Goal: Information Seeking & Learning: Learn about a topic

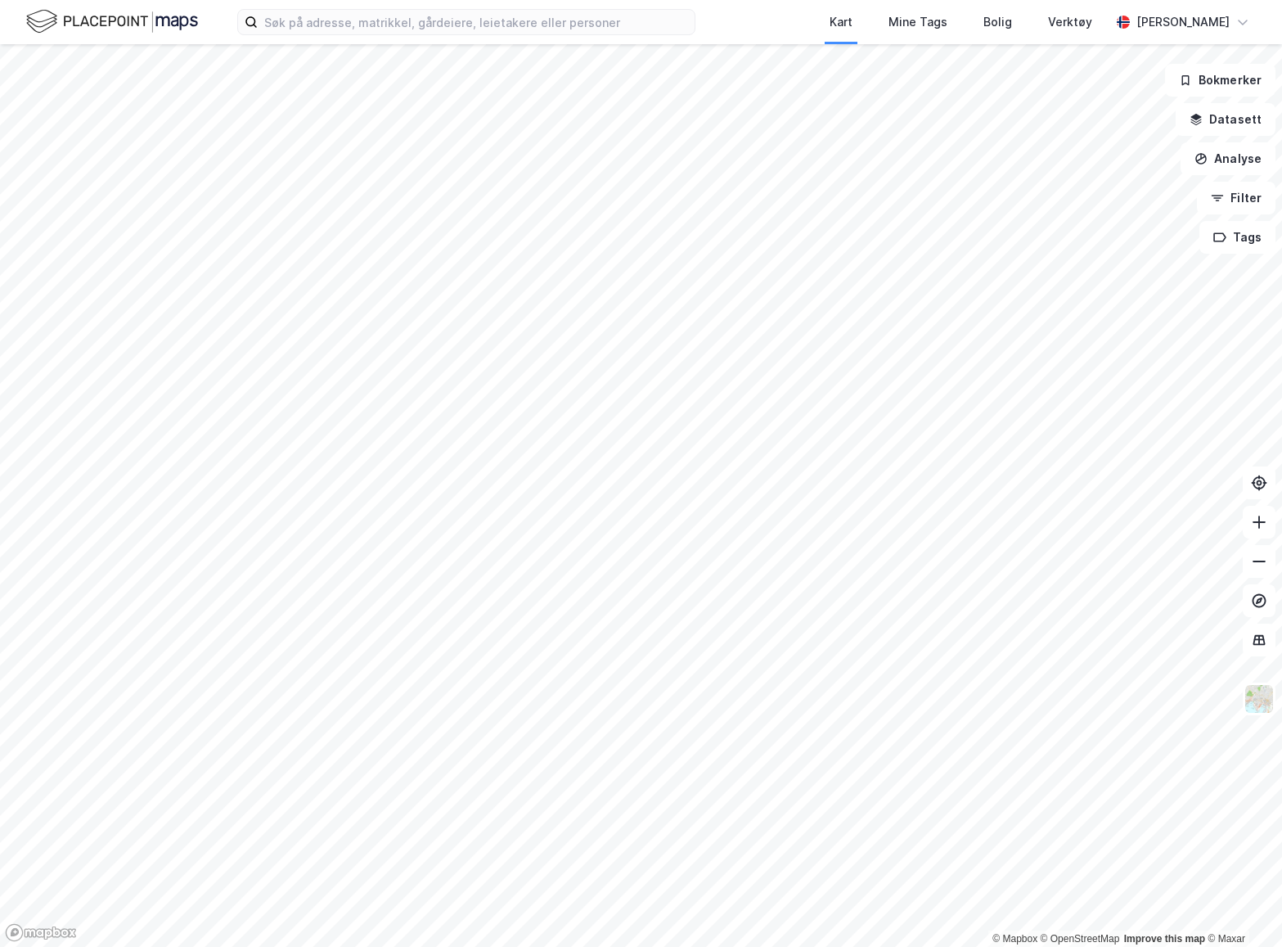
click at [369, 35] on div "Kart Mine Tags Bolig Verktøy [PERSON_NAME]" at bounding box center [641, 22] width 1282 height 44
click at [370, 26] on input at bounding box center [476, 22] width 437 height 25
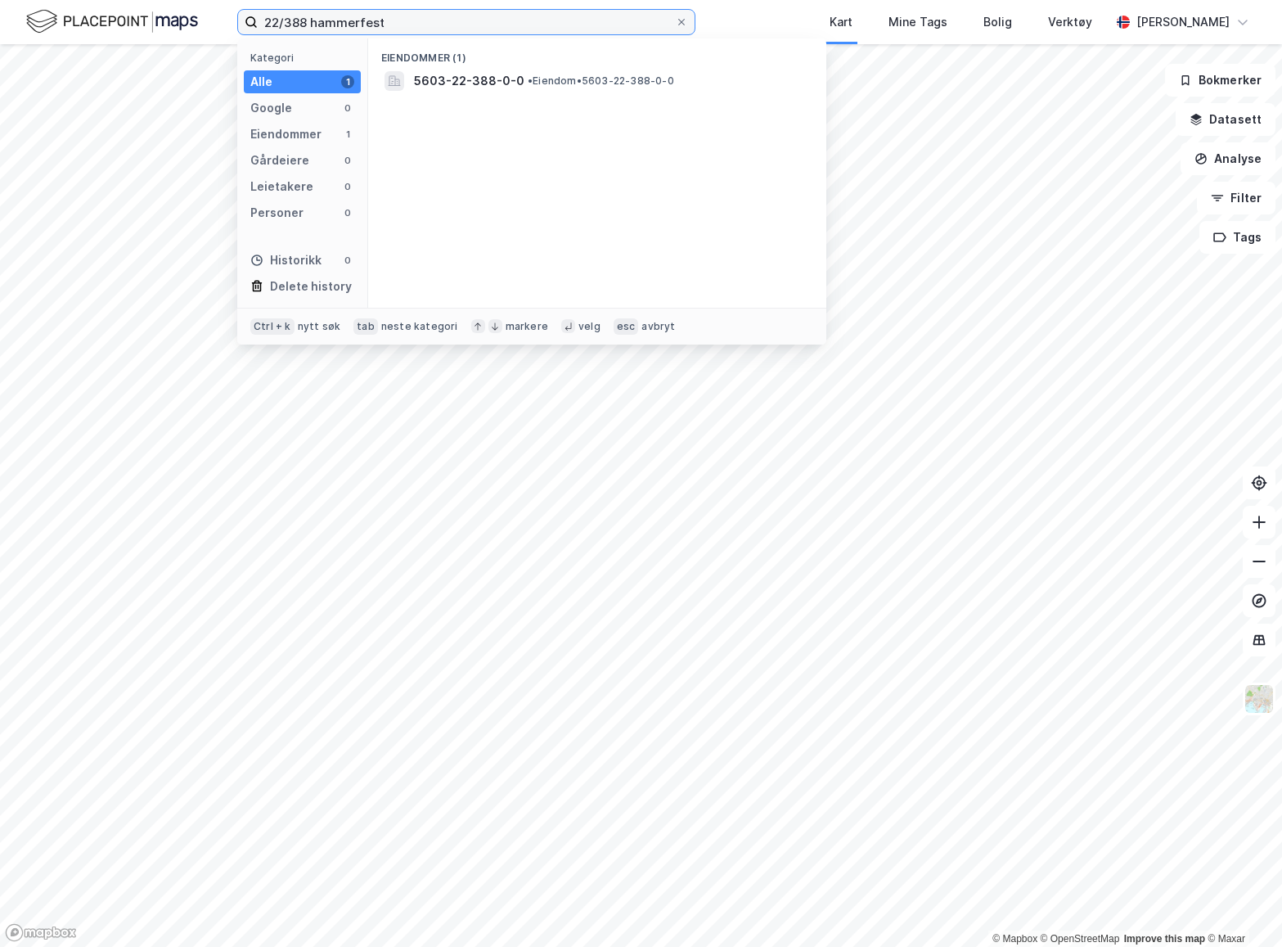
type input "22/388 hammerfest"
click at [486, 65] on div "Eiendommer (1)" at bounding box center [597, 52] width 458 height 29
click at [486, 75] on span "5603-22-388-0-0" at bounding box center [469, 81] width 110 height 20
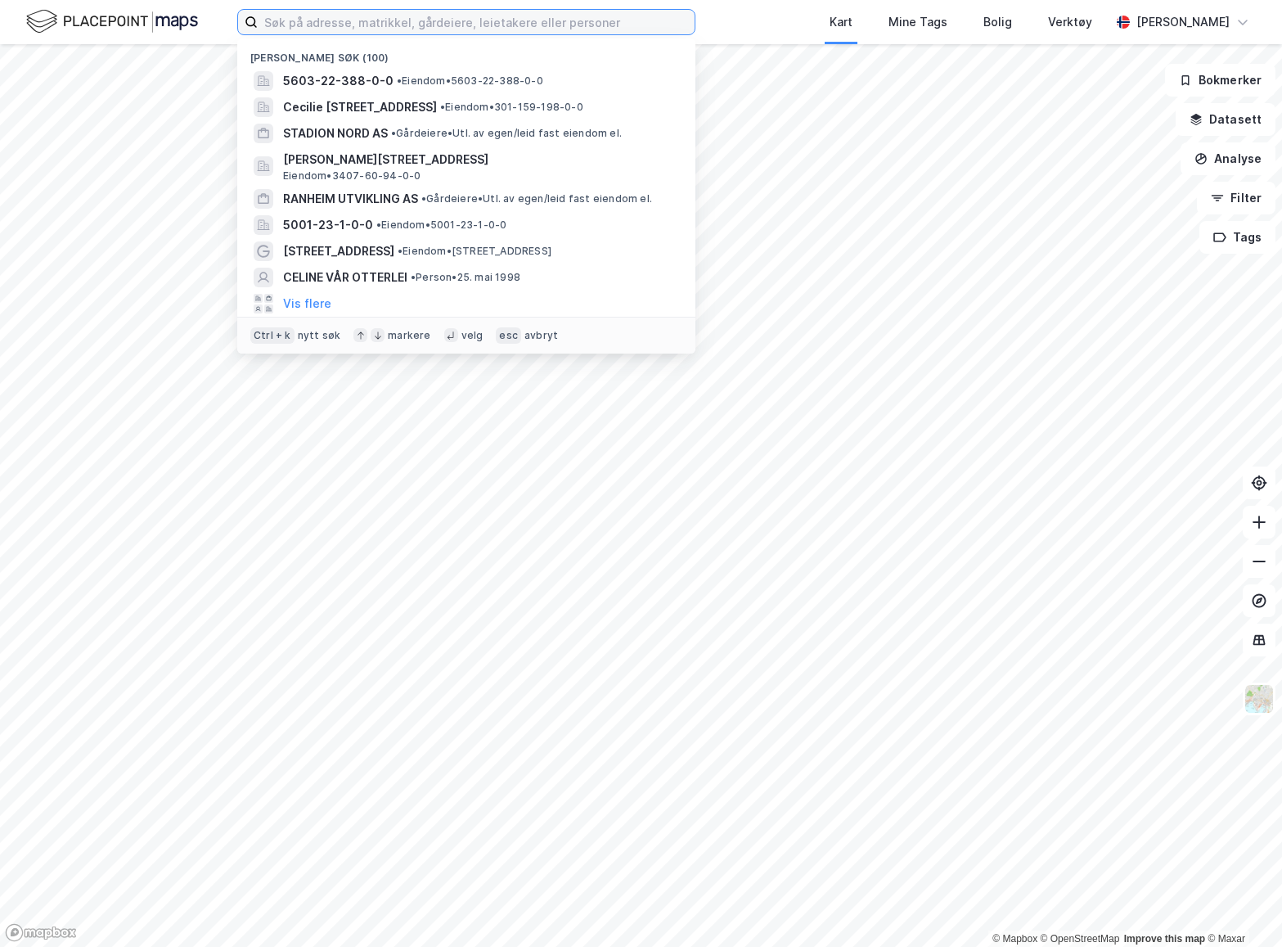
click at [367, 28] on input at bounding box center [476, 22] width 437 height 25
click at [402, 164] on span "[PERSON_NAME][STREET_ADDRESS]" at bounding box center [479, 160] width 393 height 20
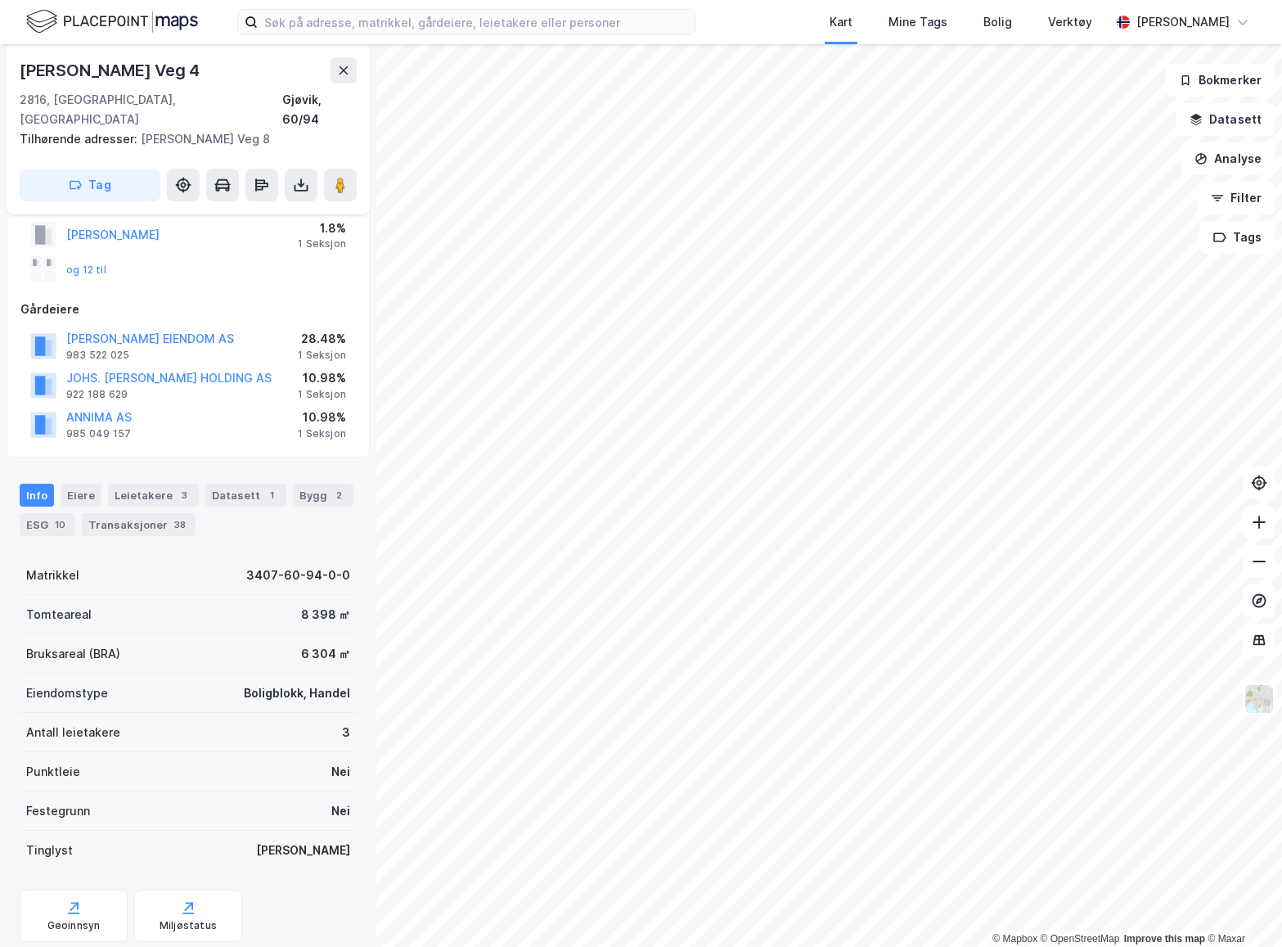
scroll to position [286, 0]
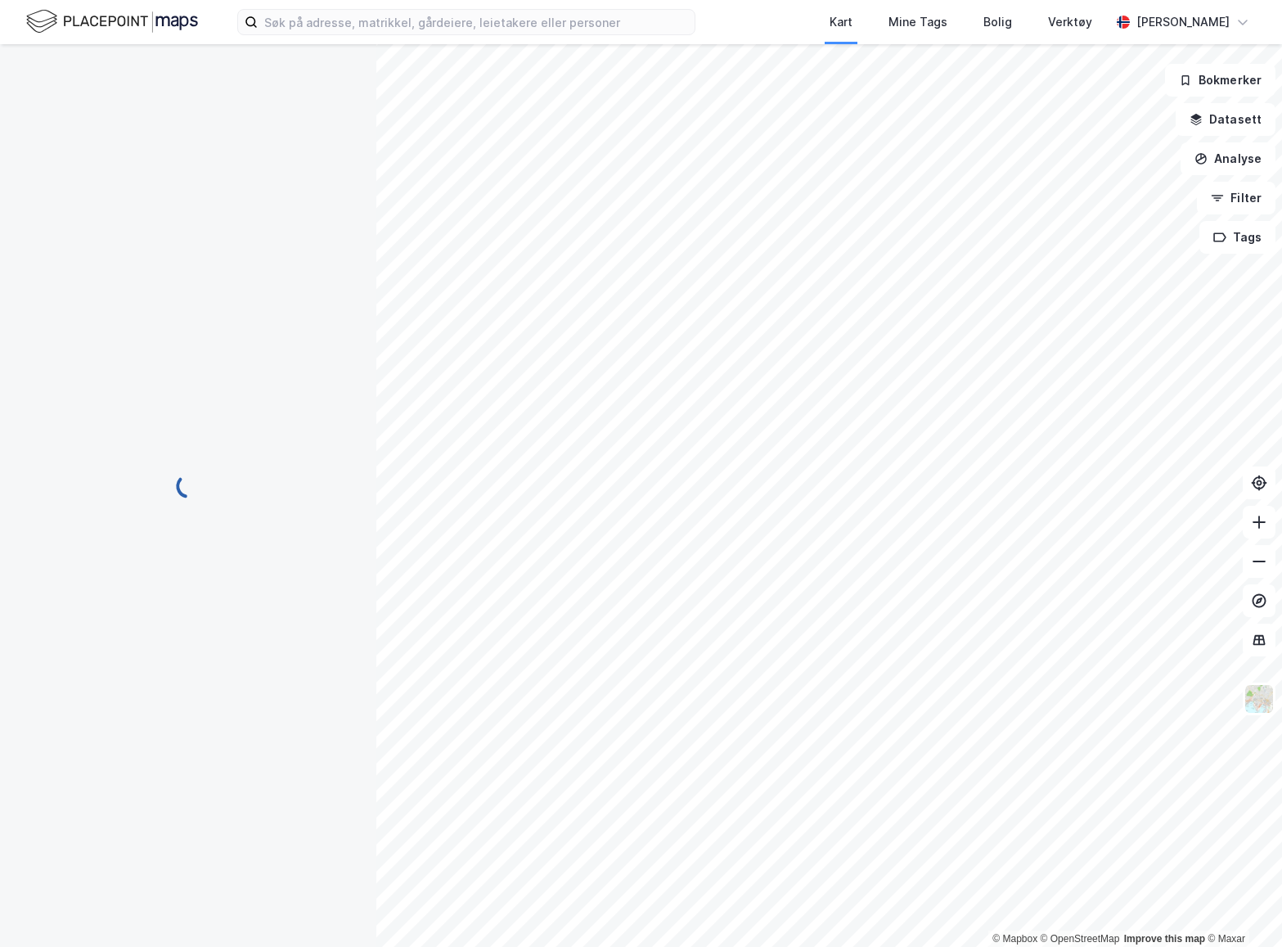
scroll to position [55, 0]
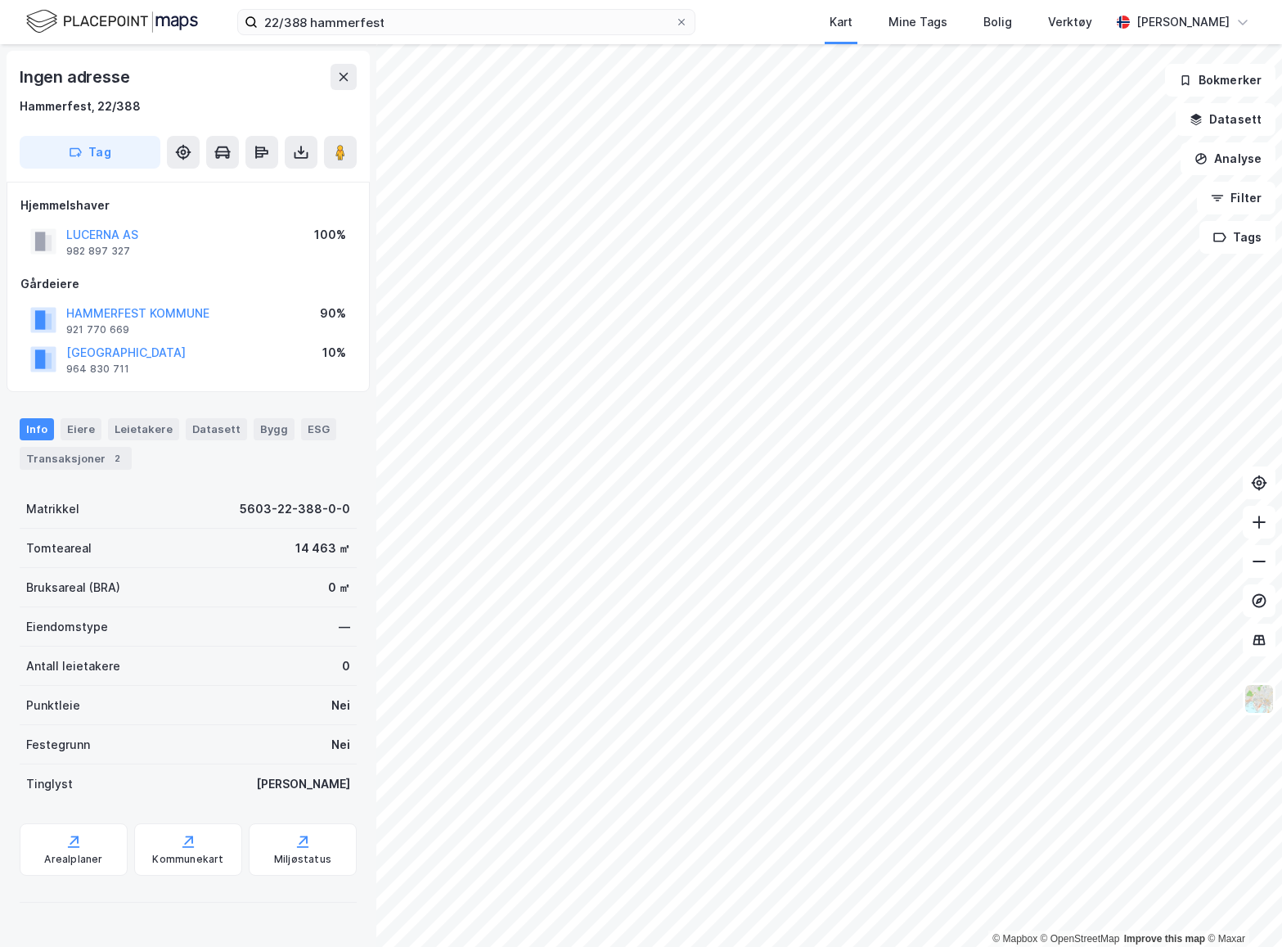
click at [71, 432] on div "Eiere" at bounding box center [81, 428] width 41 height 21
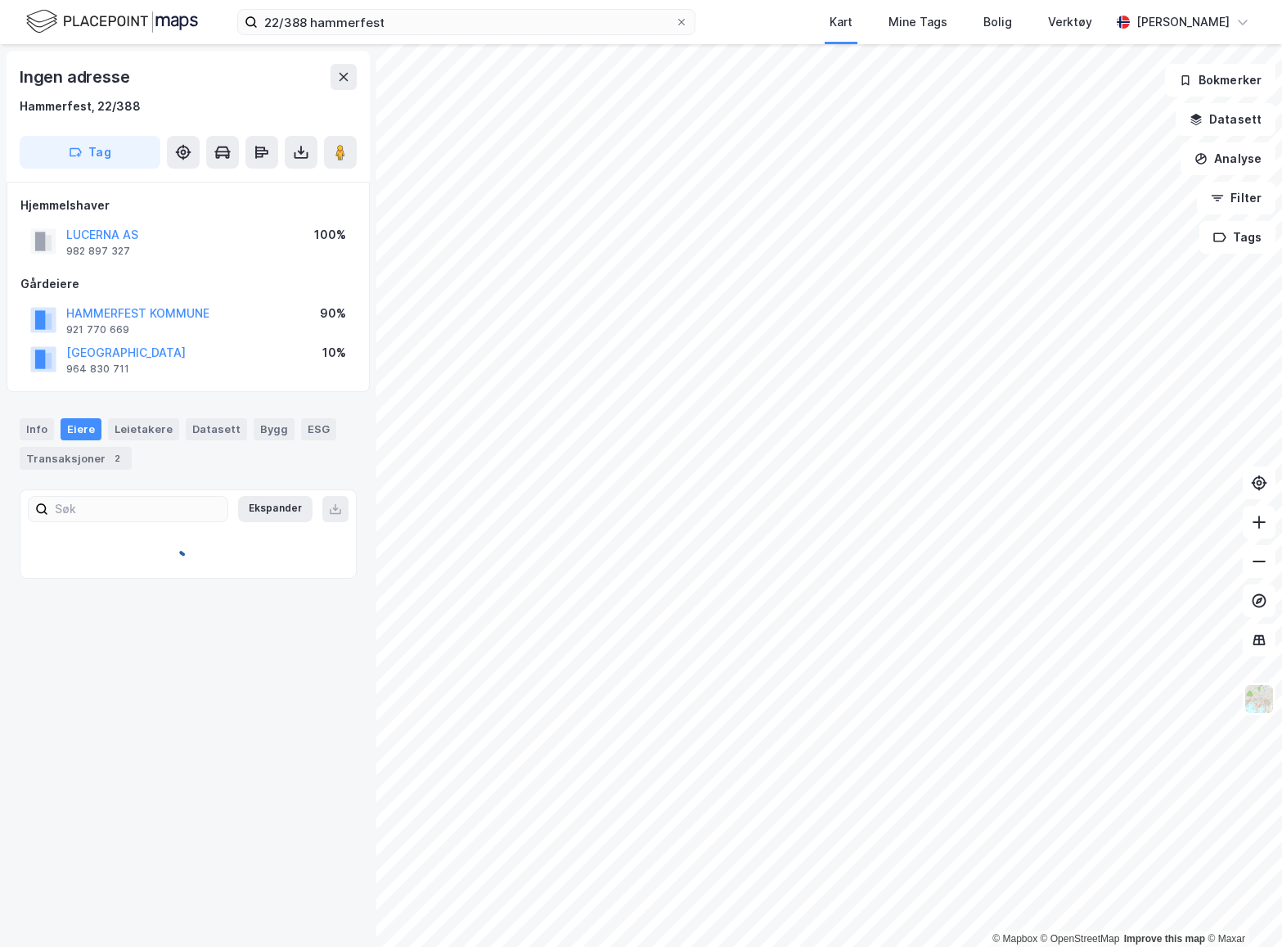
click at [83, 448] on div "Transaksjoner 2" at bounding box center [76, 458] width 112 height 23
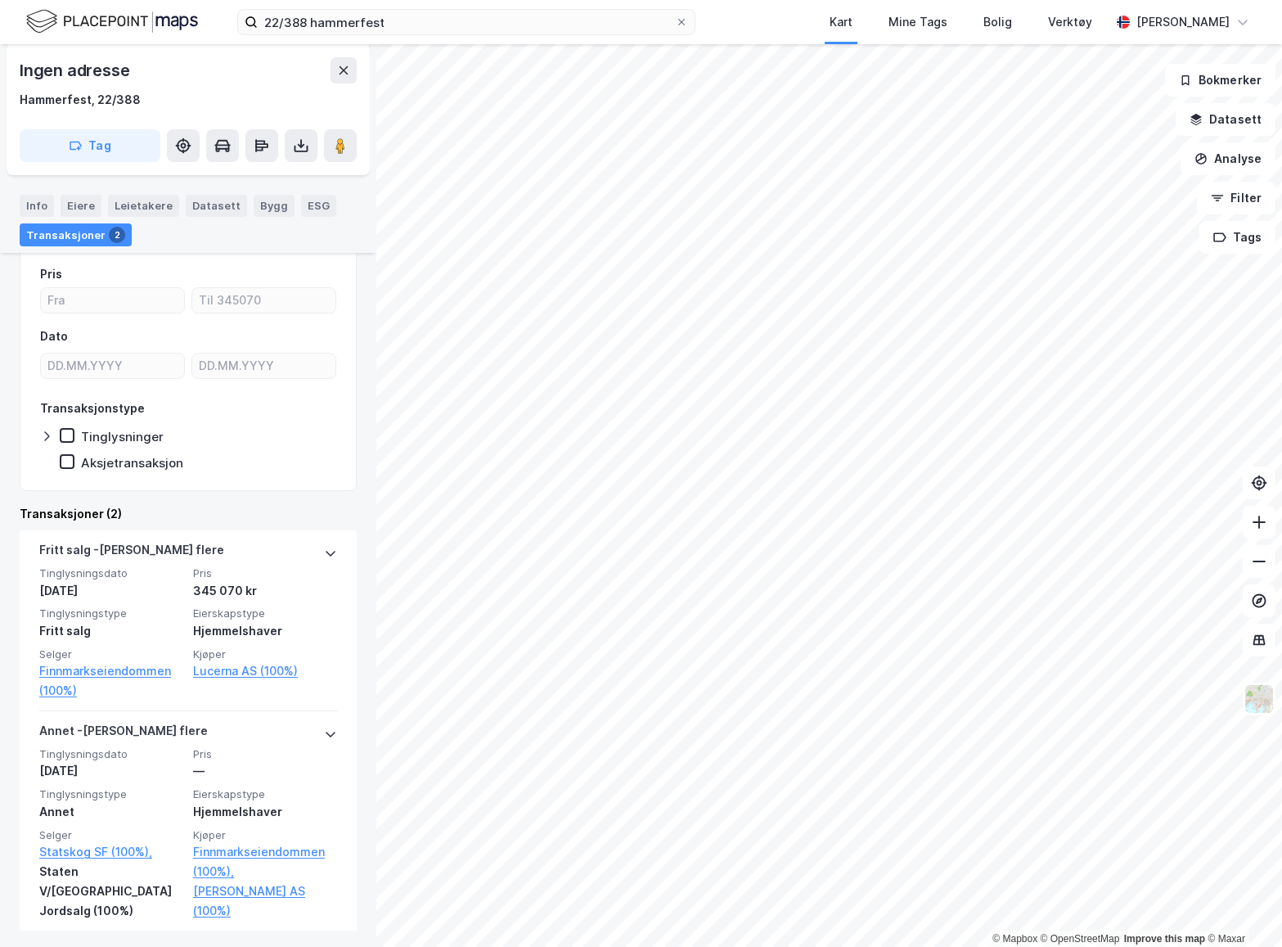
scroll to position [249, 0]
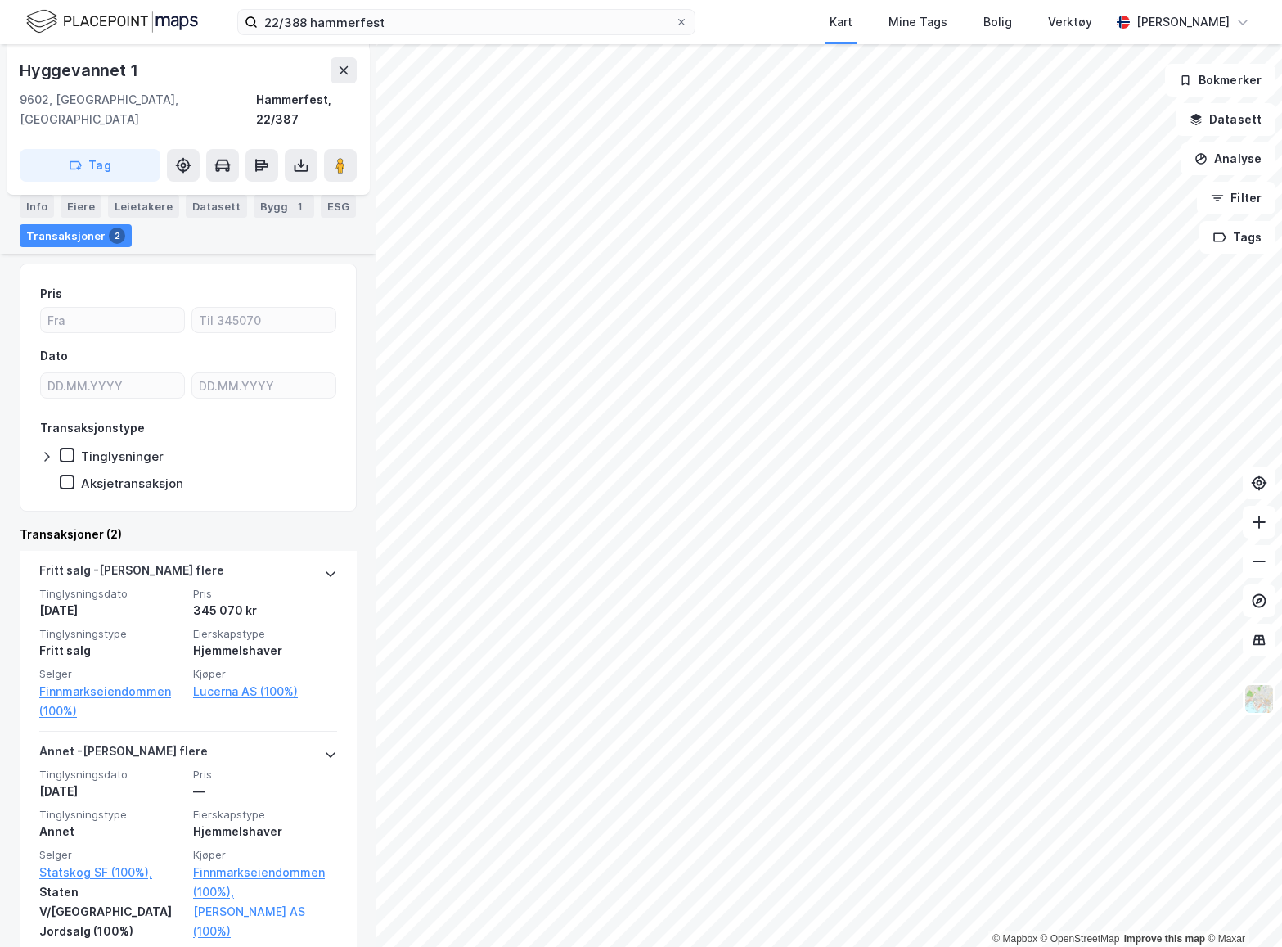
scroll to position [250, 0]
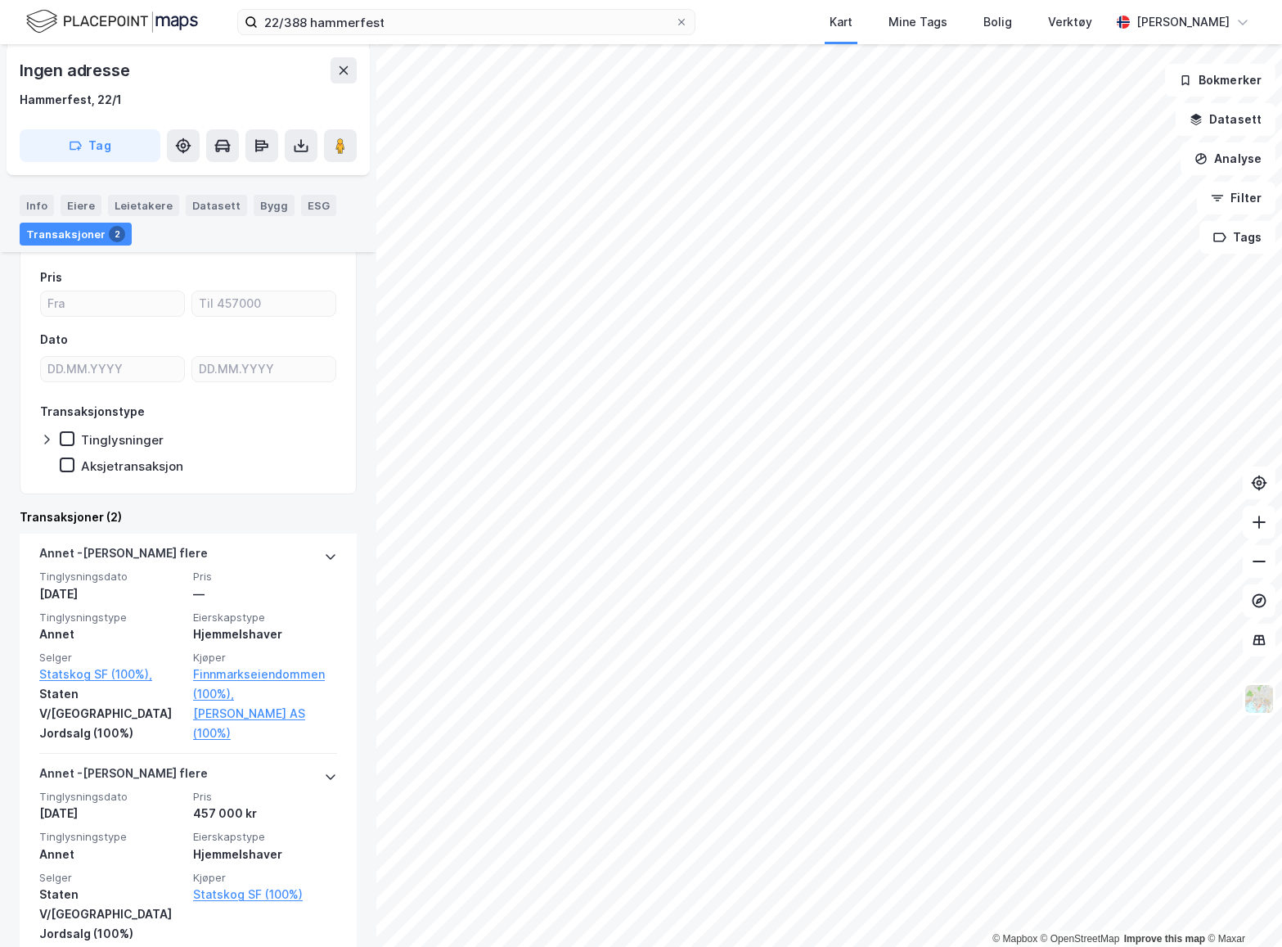
scroll to position [209, 0]
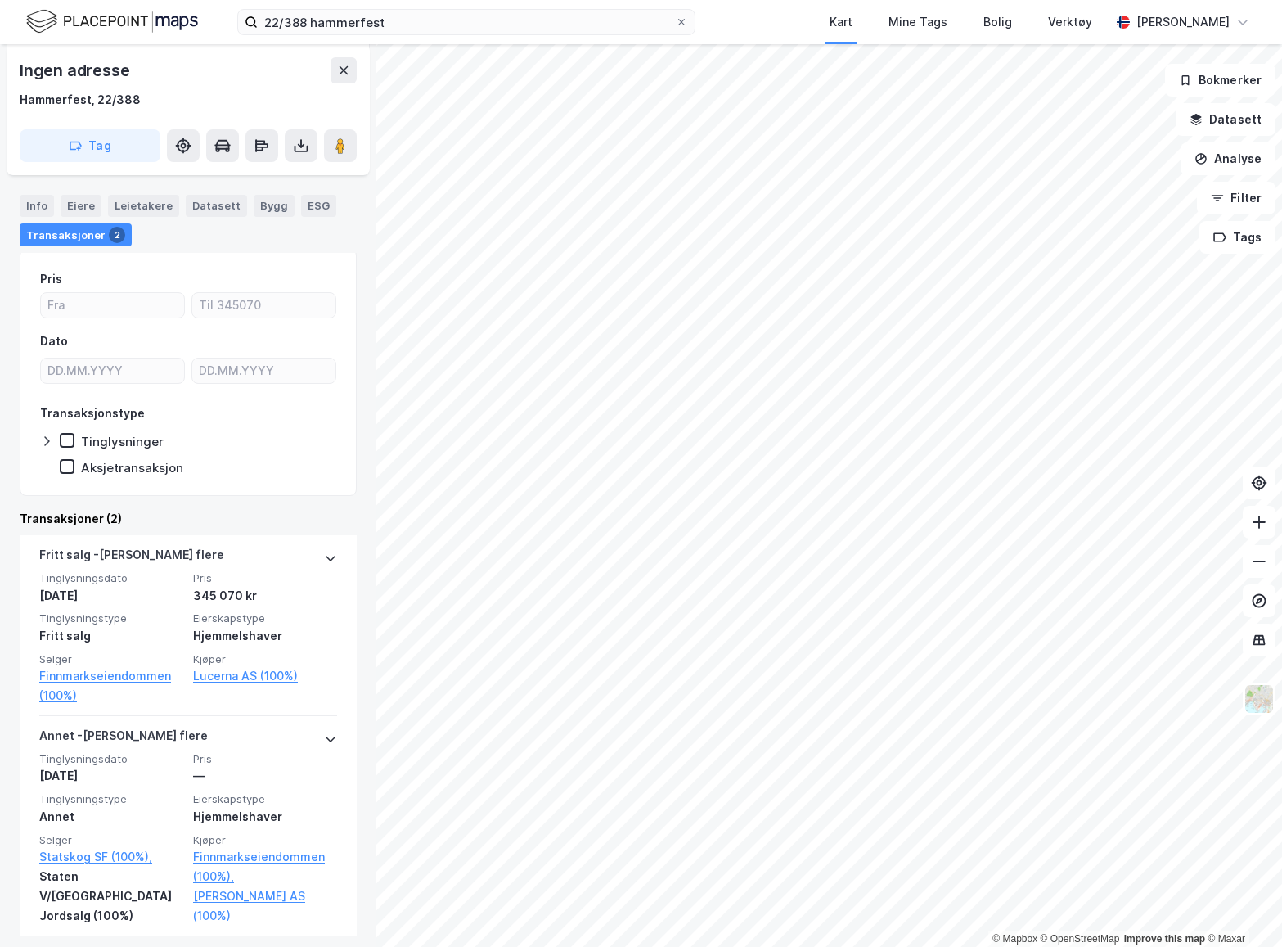
scroll to position [249, 0]
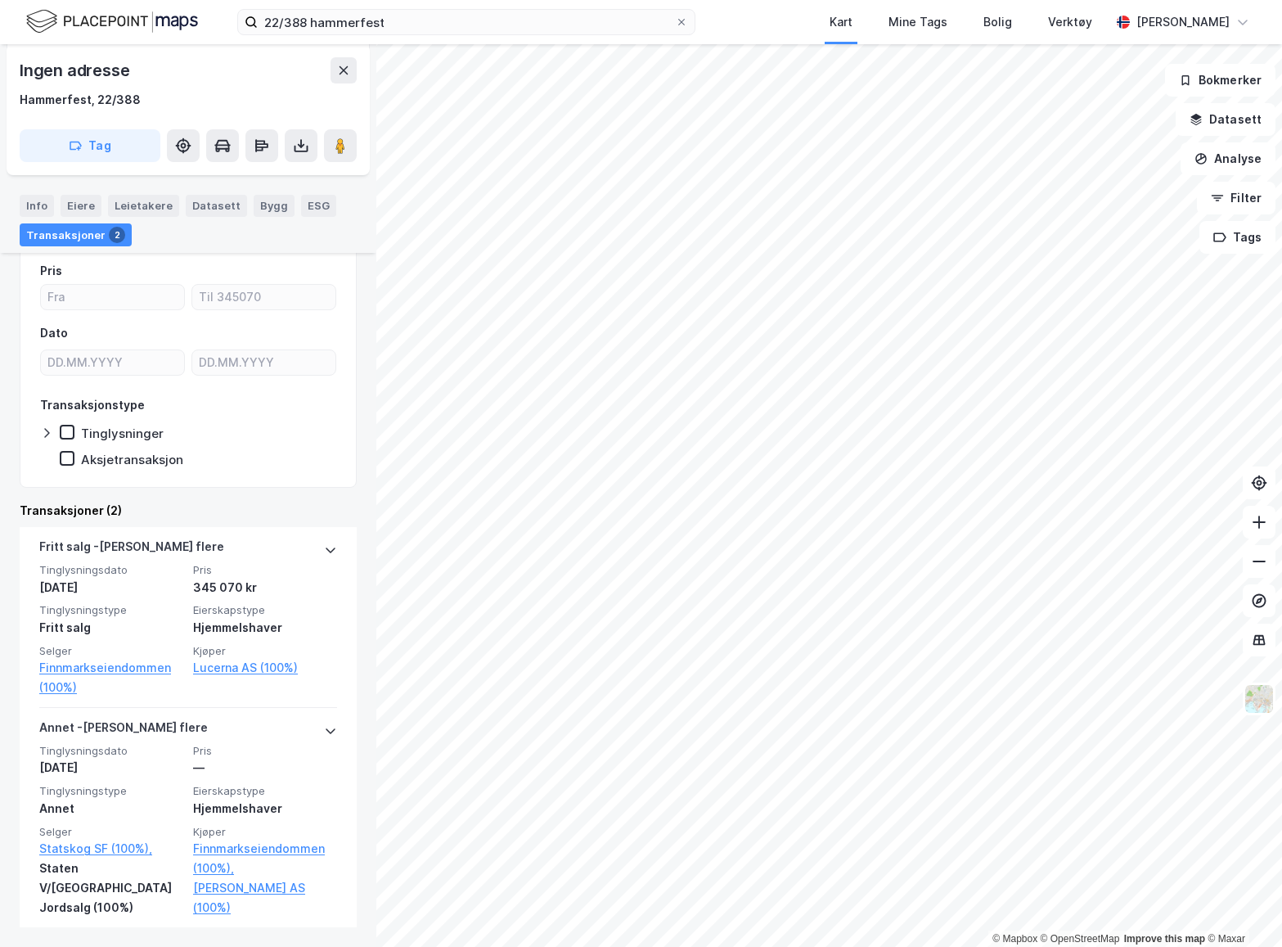
click at [133, 669] on link "Finnmarkseiendommen (100%)" at bounding box center [111, 677] width 144 height 39
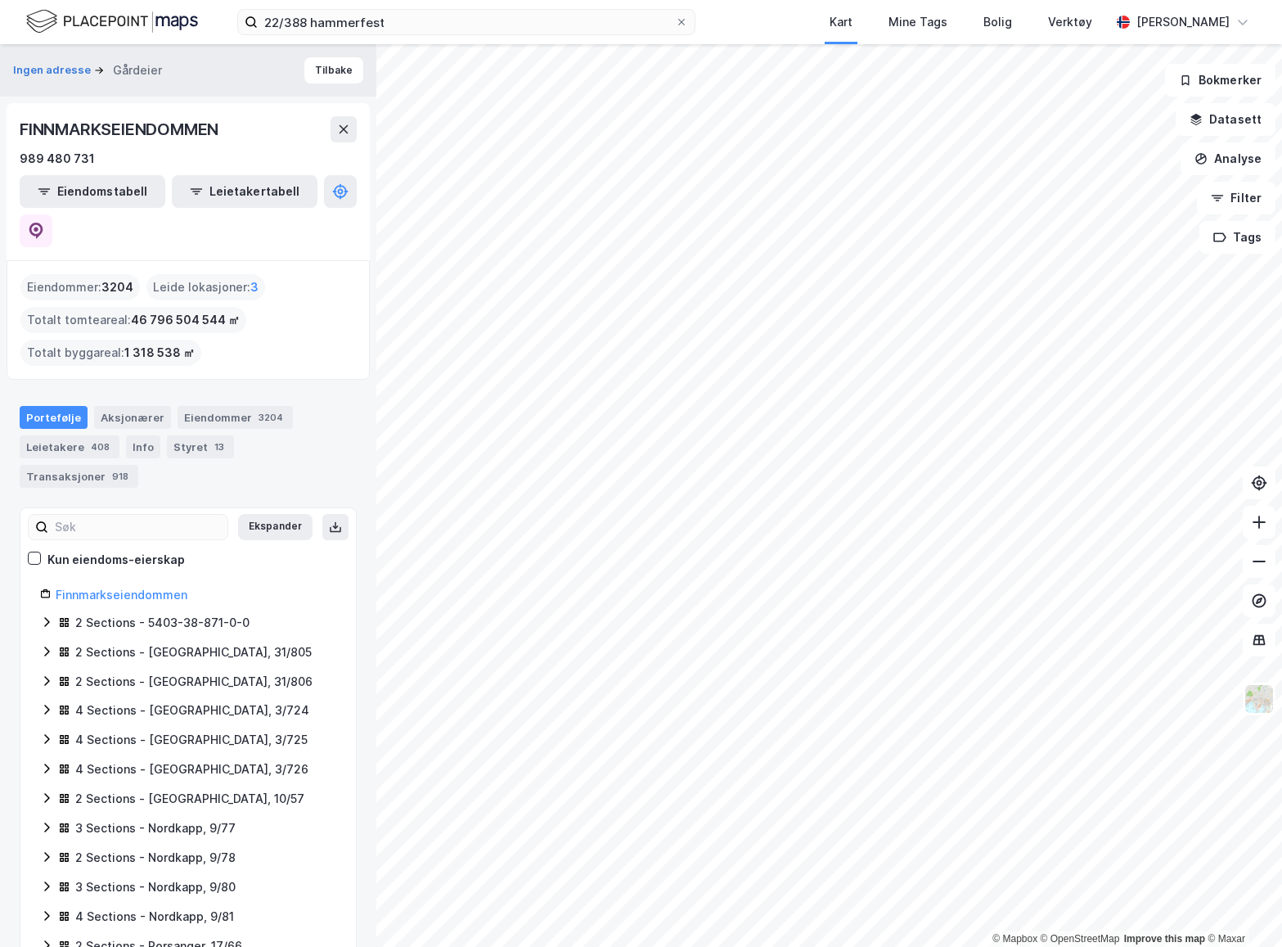
click at [317, 70] on button "Tilbake" at bounding box center [333, 70] width 59 height 26
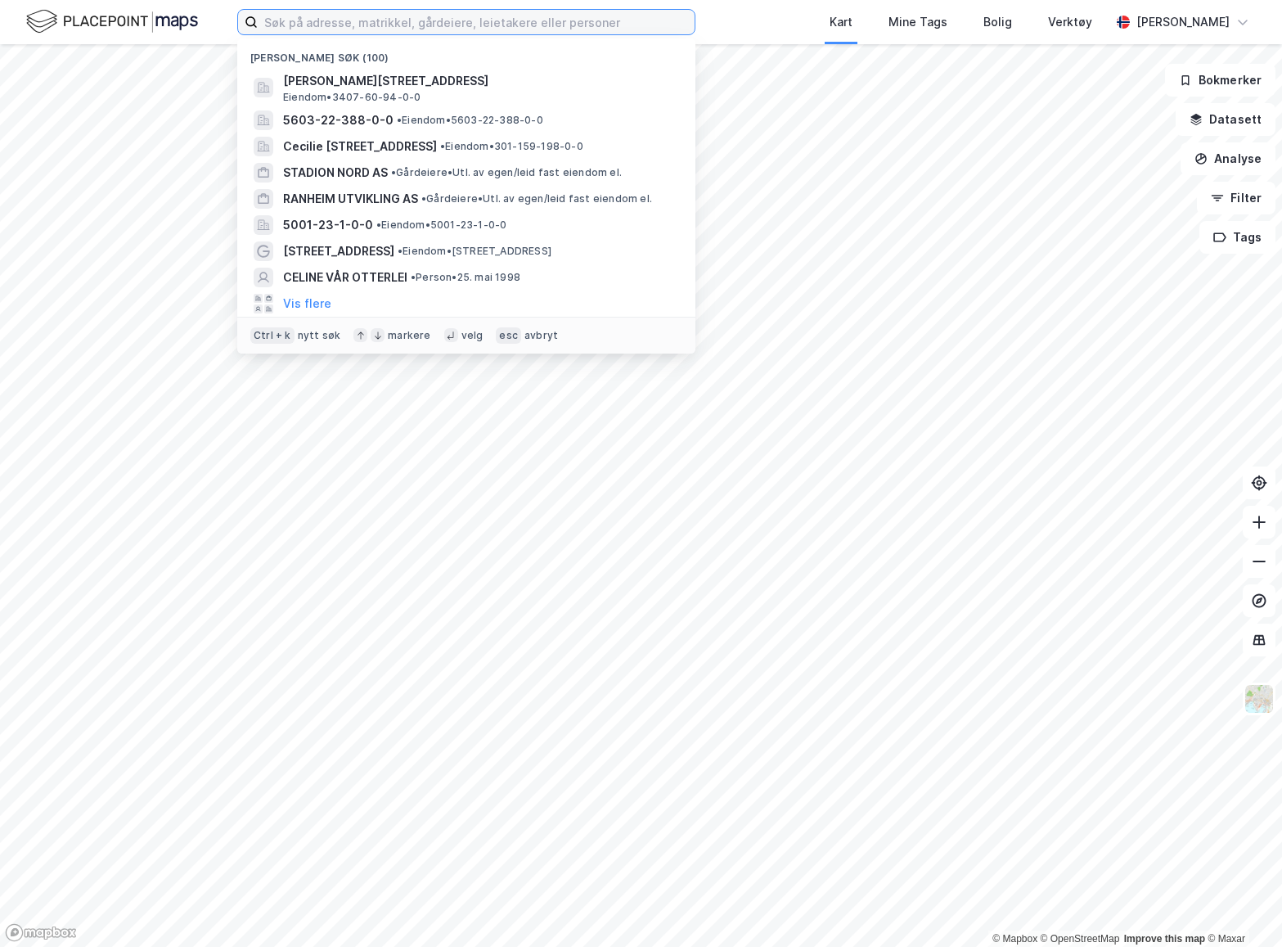
click at [401, 15] on input at bounding box center [476, 22] width 437 height 25
click at [388, 118] on div "5603-22-388-0-0 • Eiendom • 5603-22-388-0-0" at bounding box center [481, 120] width 396 height 20
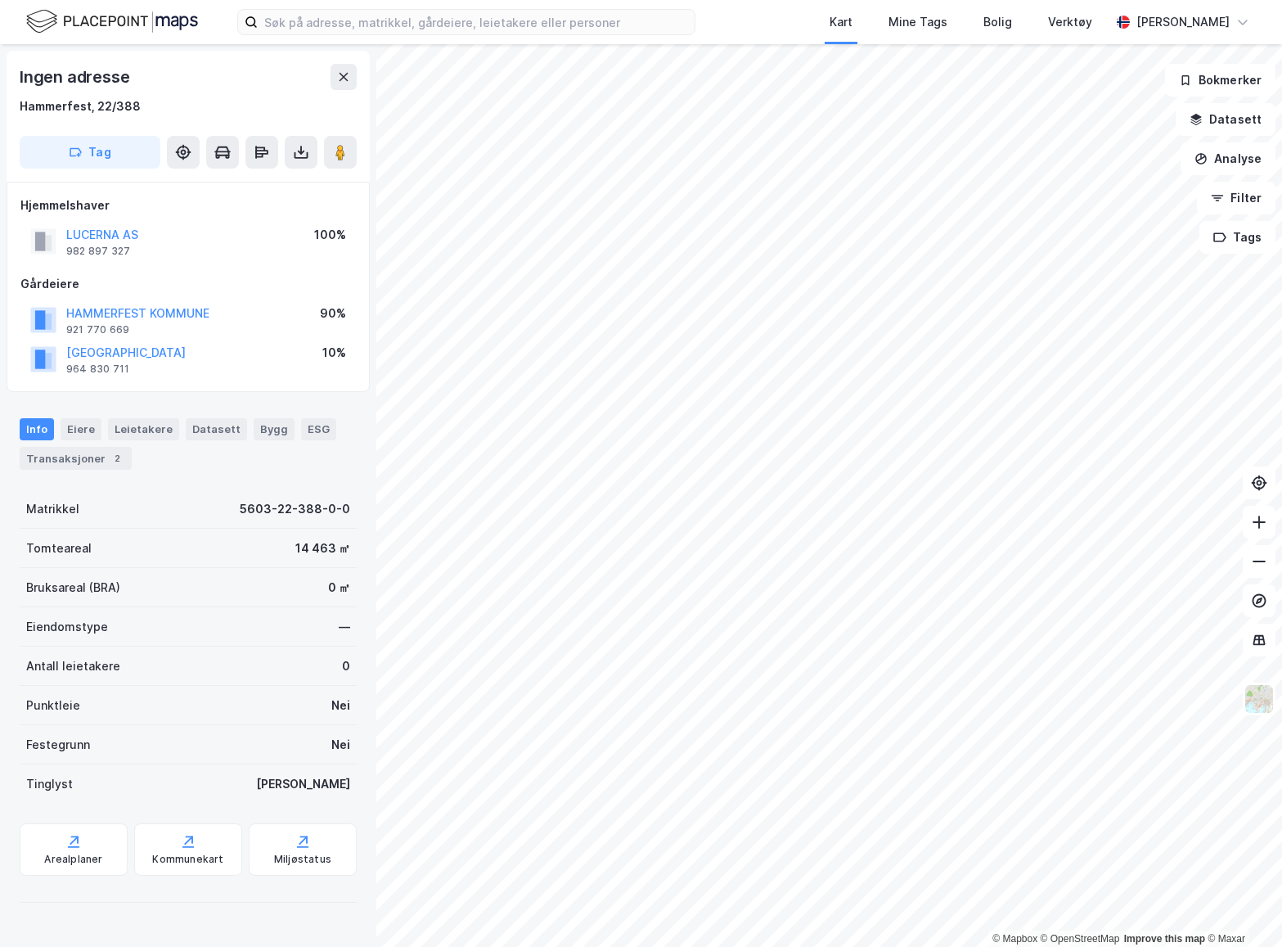
click at [98, 464] on div "Transaksjoner 2" at bounding box center [76, 458] width 112 height 23
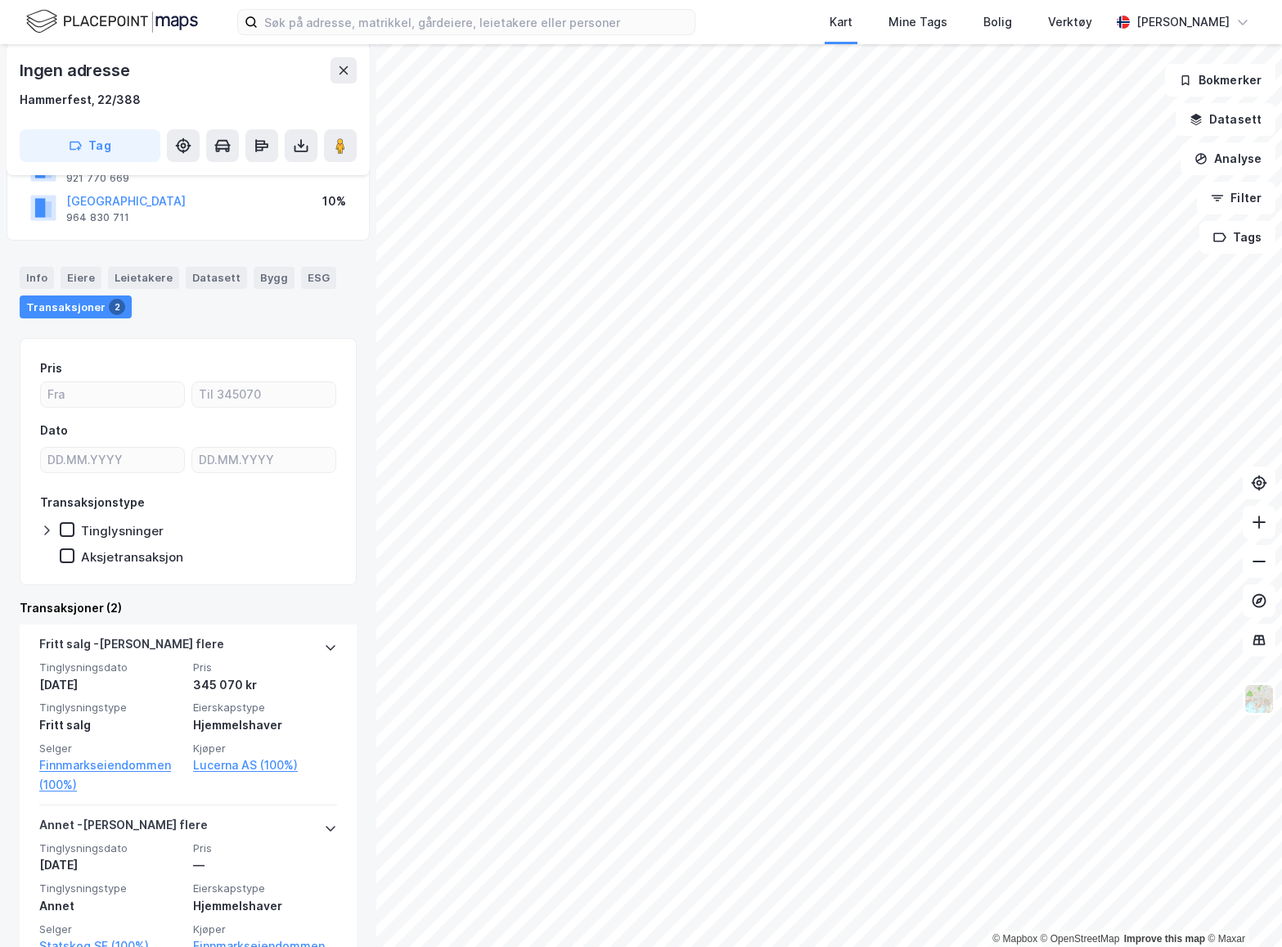
scroll to position [249, 0]
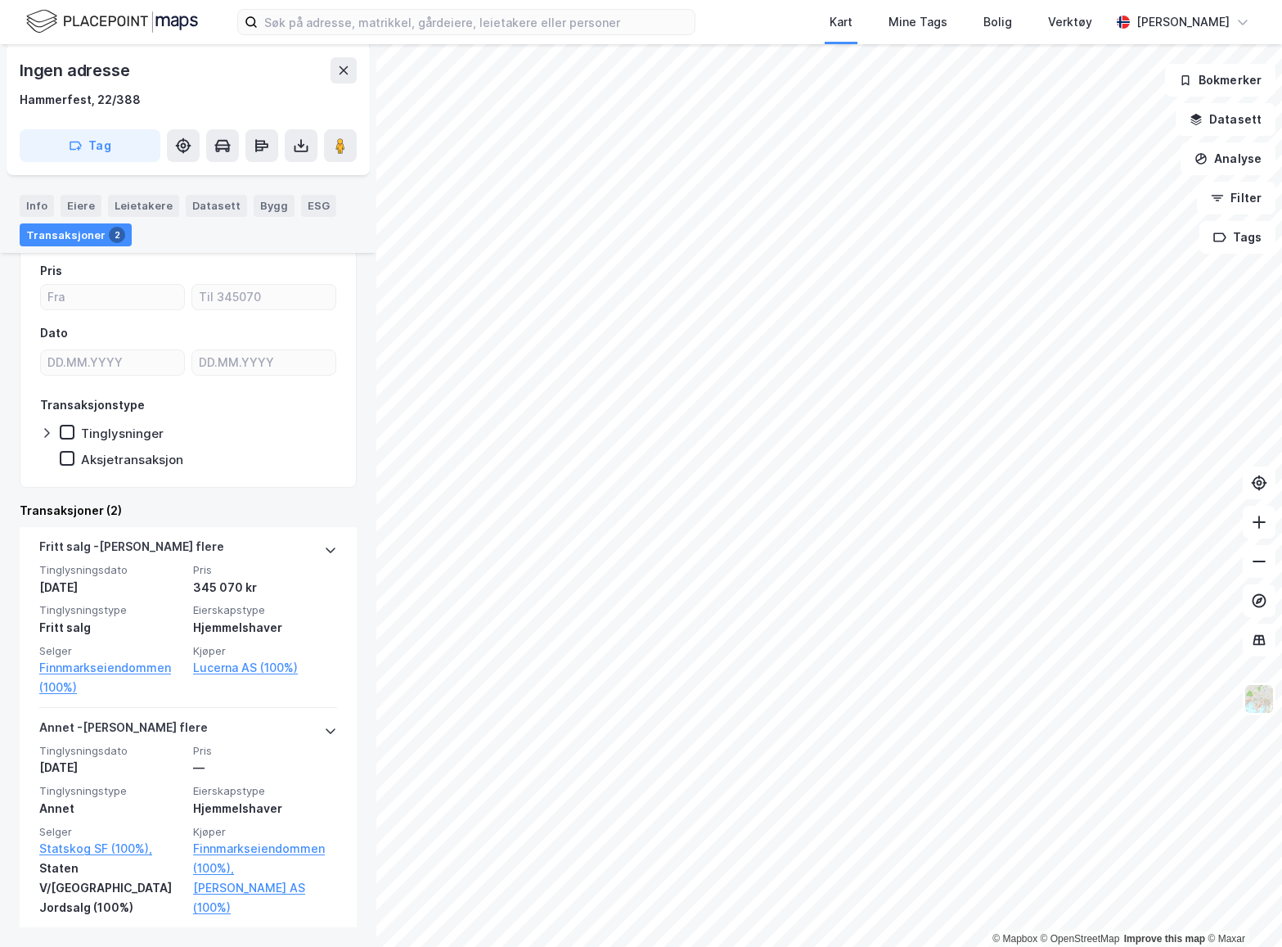
click at [38, 203] on div "Info" at bounding box center [37, 205] width 34 height 21
